Goal: Task Accomplishment & Management: Use online tool/utility

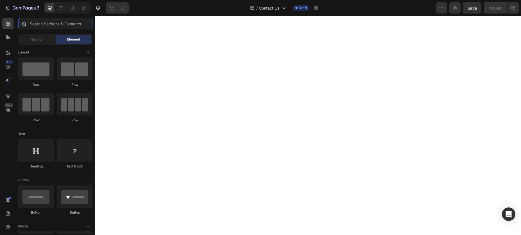
click at [47, 22] on input "text" at bounding box center [55, 23] width 74 height 11
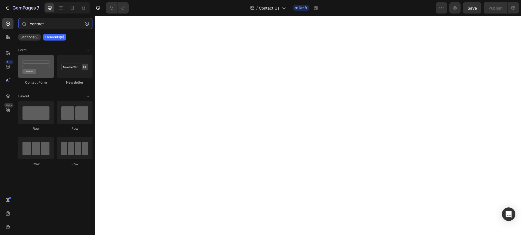
type input "contact"
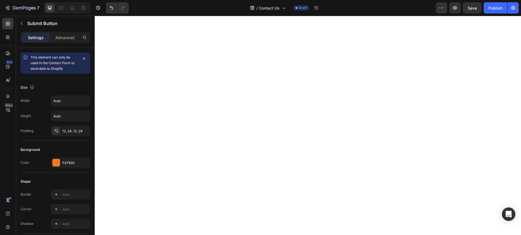
click at [23, 24] on icon "button" at bounding box center [21, 23] width 4 height 4
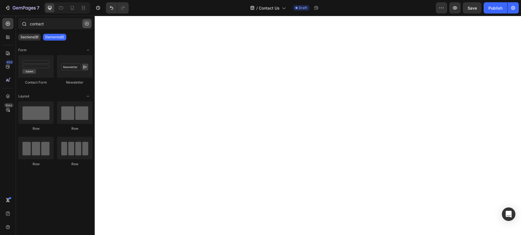
click at [88, 23] on icon "button" at bounding box center [87, 24] width 4 height 4
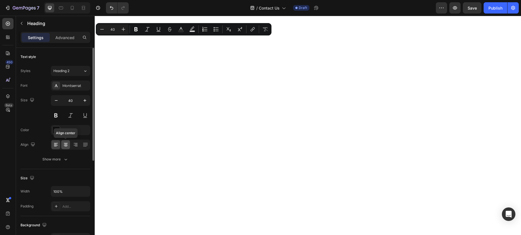
click at [68, 145] on icon at bounding box center [66, 145] width 6 height 6
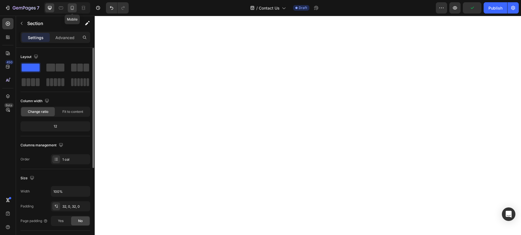
click at [75, 6] on div at bounding box center [72, 7] width 9 height 9
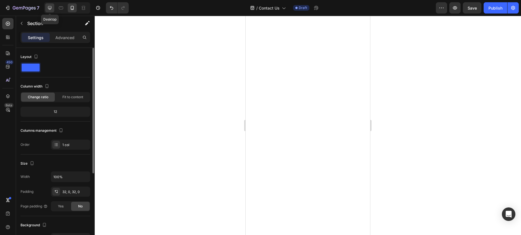
click at [47, 10] on icon at bounding box center [50, 8] width 6 height 6
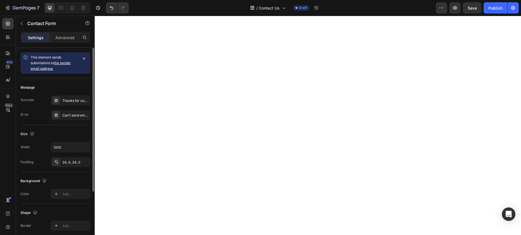
click at [64, 62] on link "the sender email address" at bounding box center [51, 66] width 40 height 10
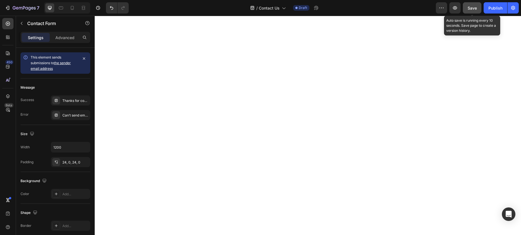
click at [474, 6] on span "Save" at bounding box center [471, 8] width 9 height 5
click at [456, 8] on icon "button" at bounding box center [455, 7] width 4 height 3
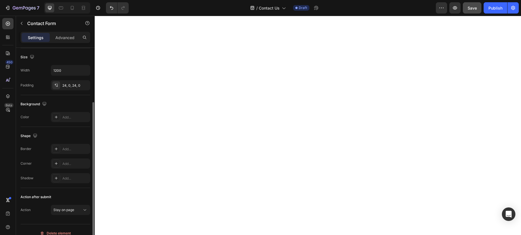
scroll to position [84, 0]
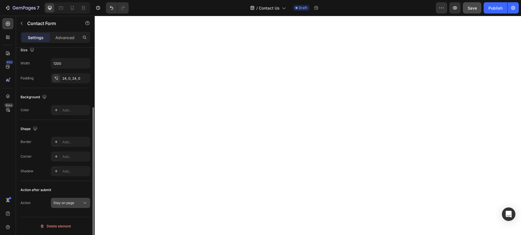
click at [74, 205] on button "Stay on page" at bounding box center [70, 202] width 39 height 10
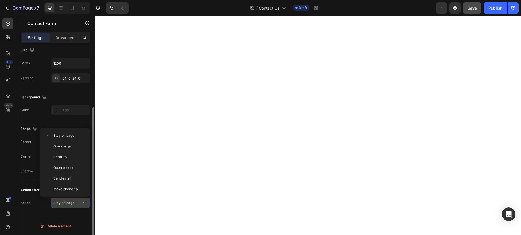
click at [74, 205] on button "Stay on page" at bounding box center [70, 202] width 39 height 10
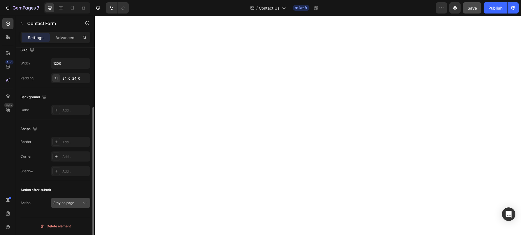
click at [74, 205] on button "Stay on page" at bounding box center [70, 202] width 39 height 10
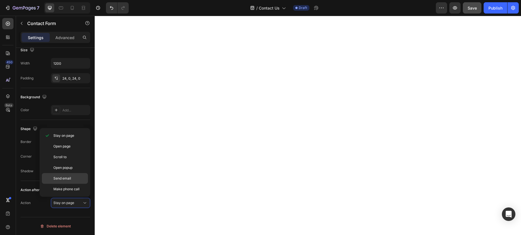
click at [76, 180] on p "Send email" at bounding box center [69, 178] width 32 height 5
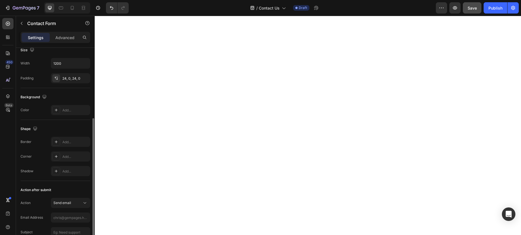
scroll to position [128, 0]
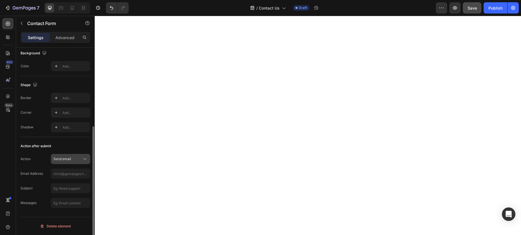
click at [76, 159] on div "Send email" at bounding box center [67, 158] width 29 height 5
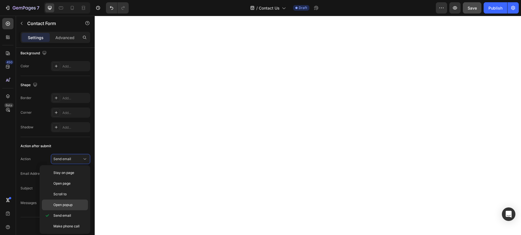
click at [75, 171] on p "Stay on page" at bounding box center [69, 172] width 32 height 5
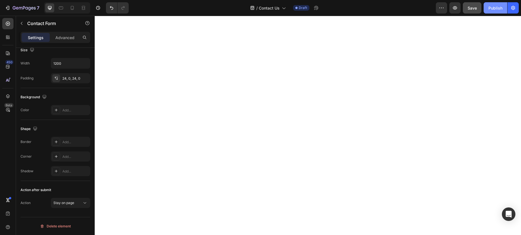
drag, startPoint x: 493, startPoint y: 6, endPoint x: 488, endPoint y: 13, distance: 8.4
click at [493, 6] on div "Publish" at bounding box center [495, 8] width 14 height 6
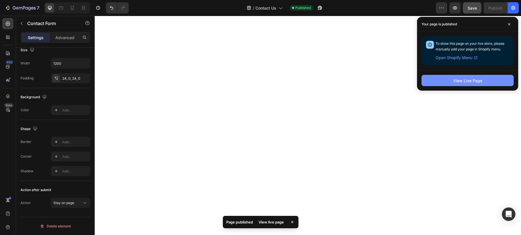
click at [474, 86] on div "View Live Page" at bounding box center [467, 80] width 101 height 21
click at [477, 82] on div "View Live Page" at bounding box center [467, 81] width 29 height 6
